Goal: Task Accomplishment & Management: Use online tool/utility

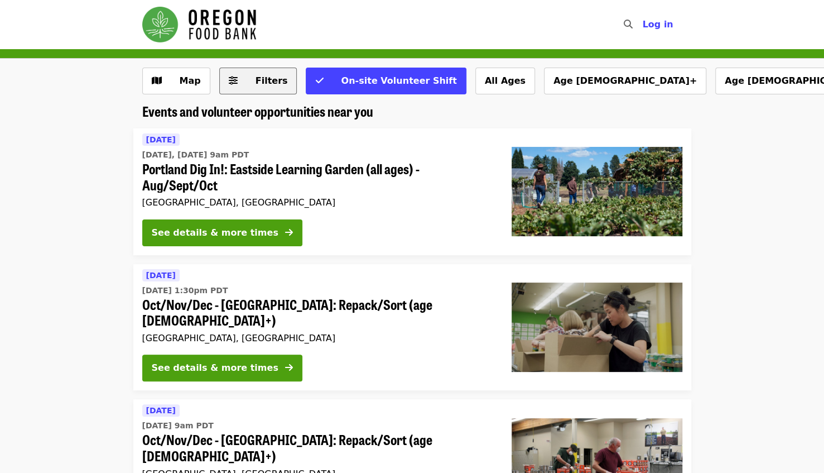
click at [258, 76] on span "Filters" at bounding box center [272, 80] width 32 height 11
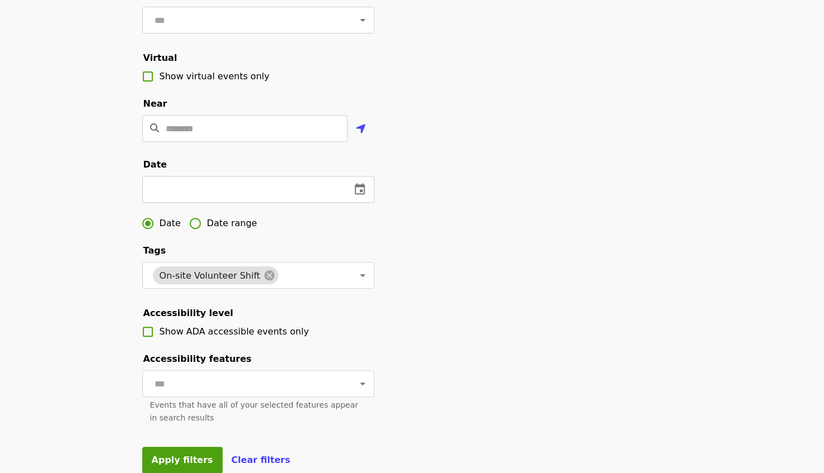
scroll to position [205, 0]
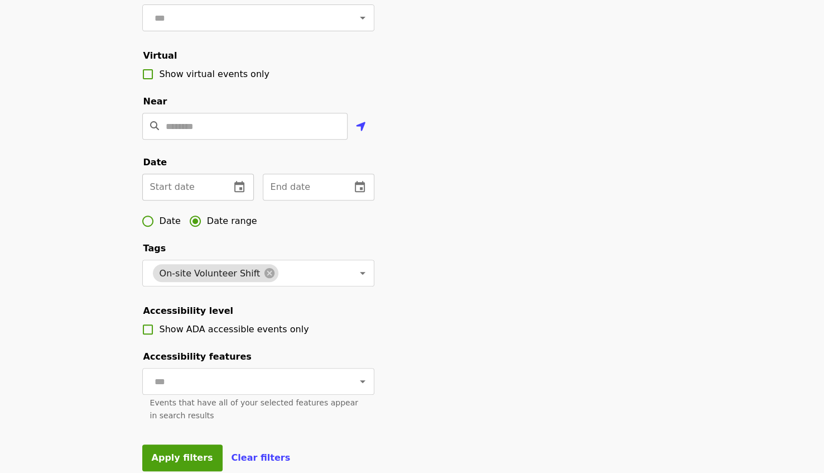
click at [243, 192] on icon "change date" at bounding box center [239, 186] width 10 height 11
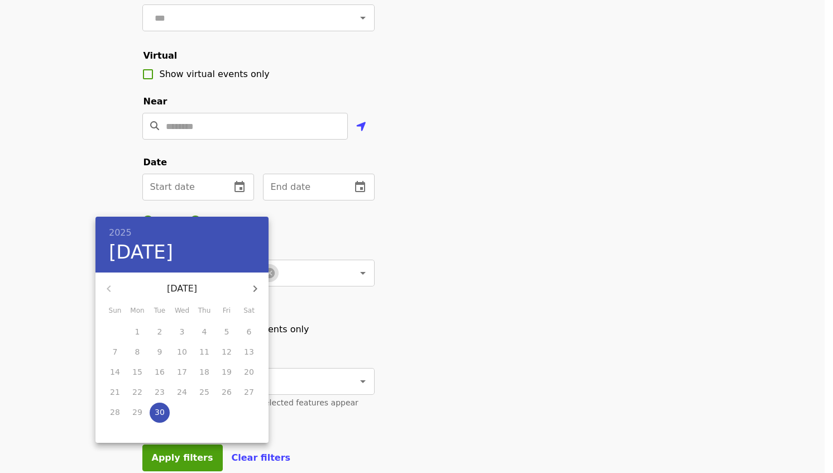
click at [256, 293] on icon "button" at bounding box center [254, 288] width 13 height 13
click at [136, 350] on p "6" at bounding box center [137, 351] width 5 height 11
type input "**********"
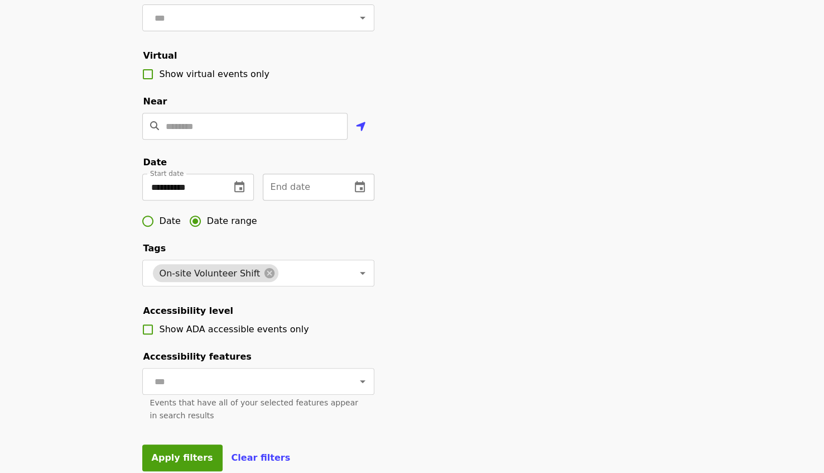
click at [362, 192] on icon "change date" at bounding box center [360, 186] width 10 height 11
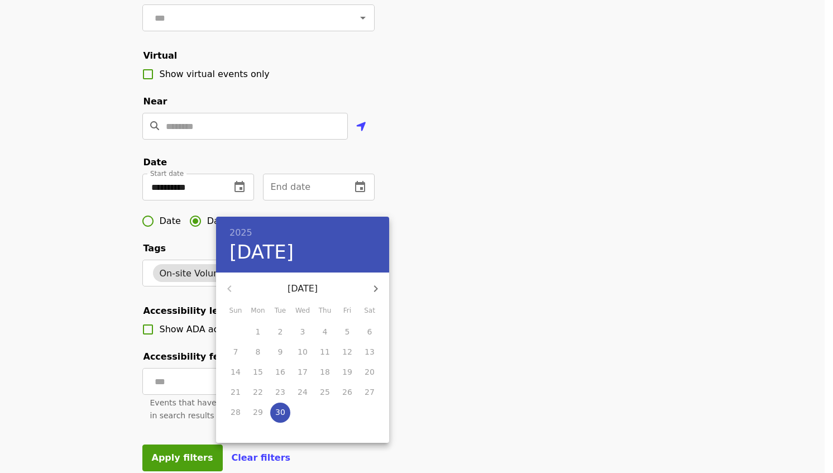
click at [376, 289] on icon "button" at bounding box center [376, 288] width 4 height 7
click at [349, 410] on p "31" at bounding box center [347, 411] width 10 height 11
type input "**********"
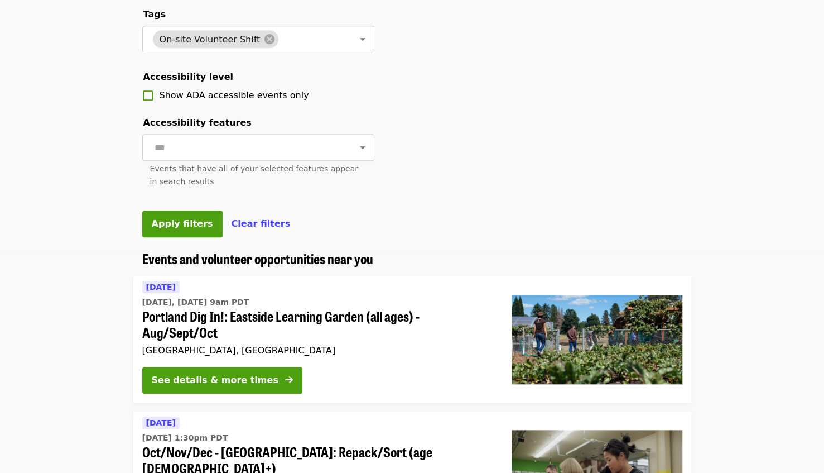
scroll to position [443, 0]
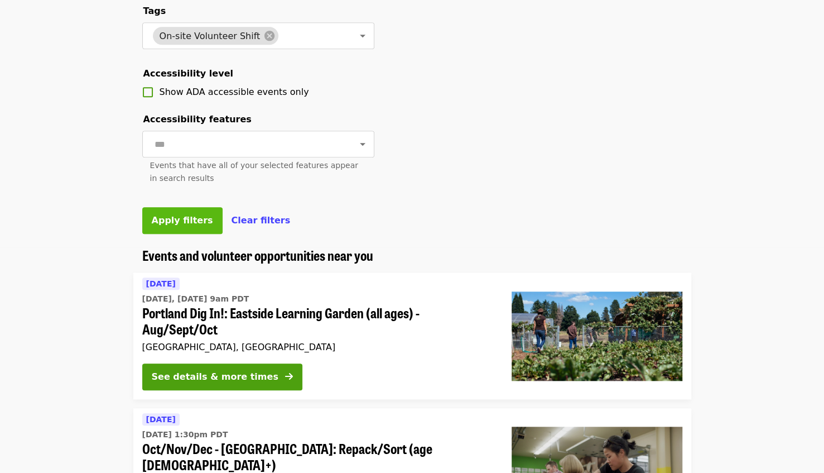
click at [174, 225] on span "Apply filters" at bounding box center [182, 220] width 61 height 11
